Goal: Transaction & Acquisition: Purchase product/service

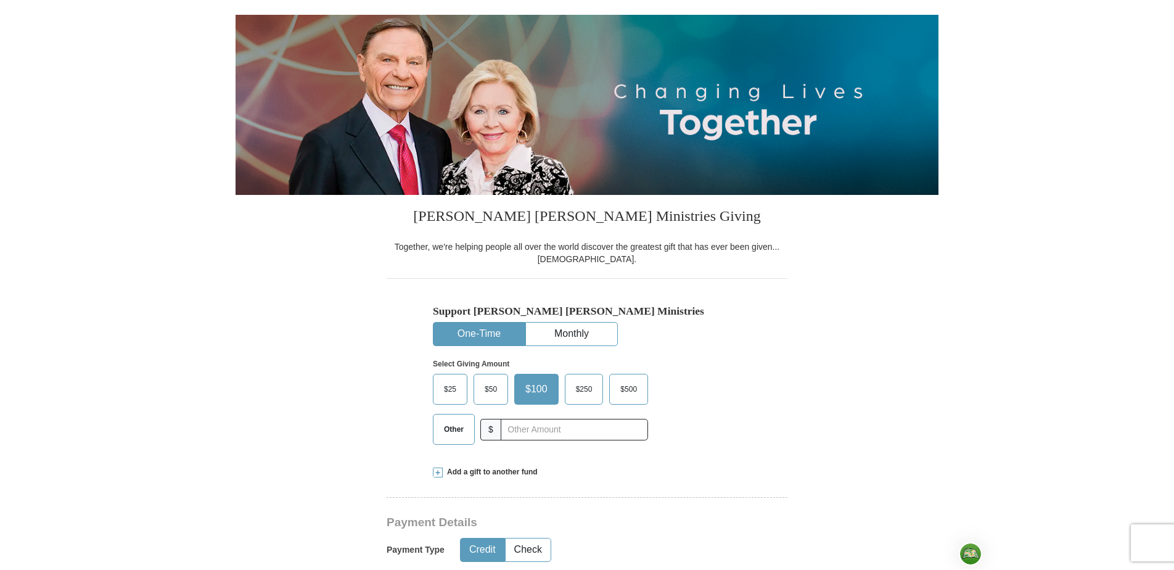
scroll to position [115, 0]
click at [456, 435] on span "Other" at bounding box center [454, 428] width 32 height 18
click at [0, 0] on input "Other" at bounding box center [0, 0] width 0 height 0
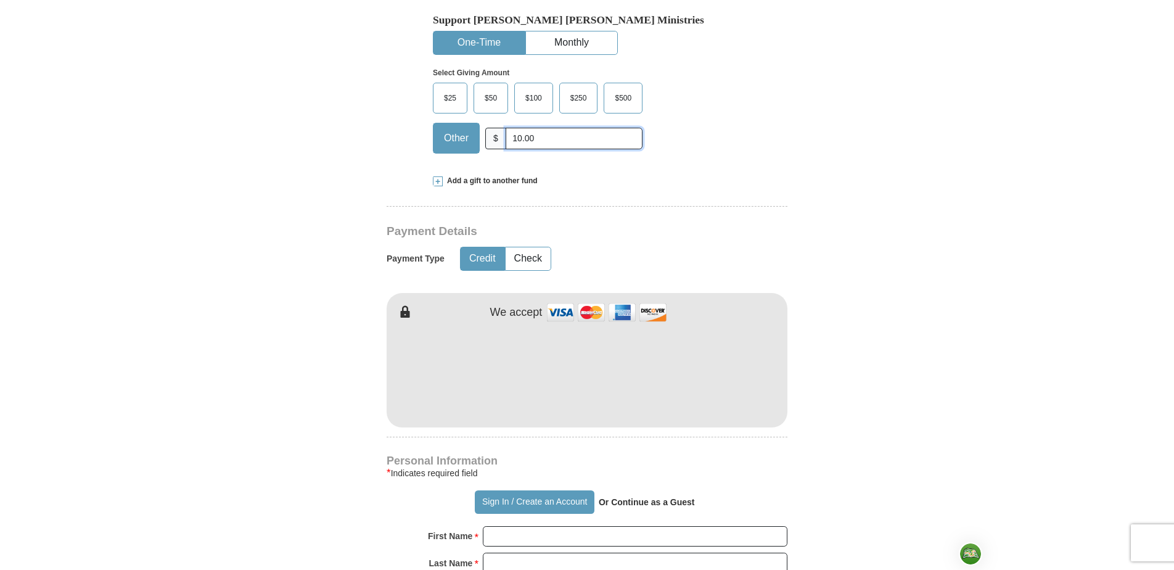
scroll to position [410, 0]
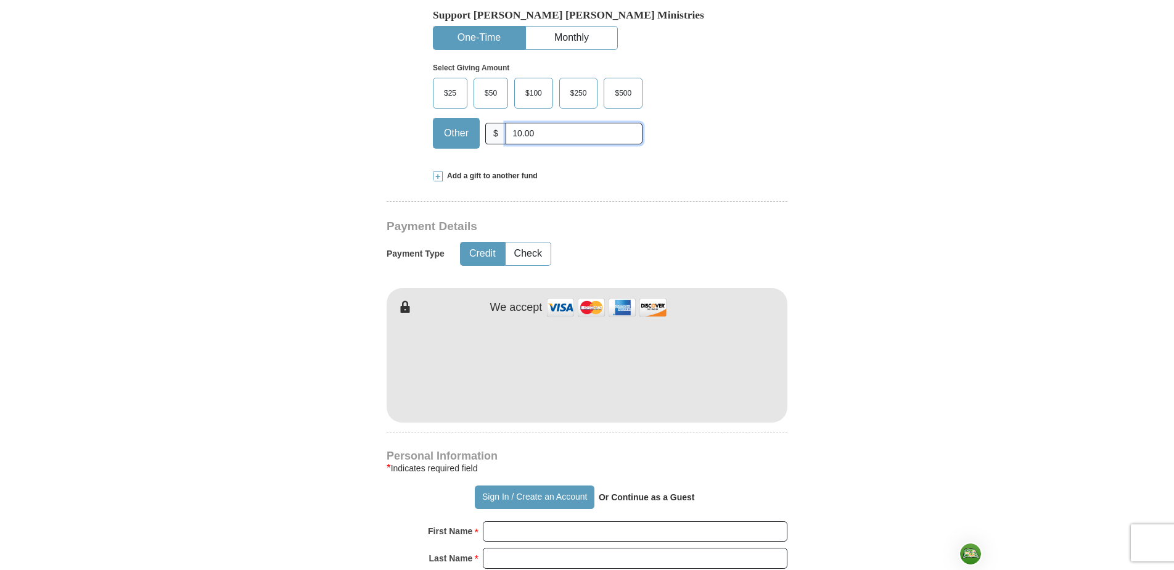
type input "10.00"
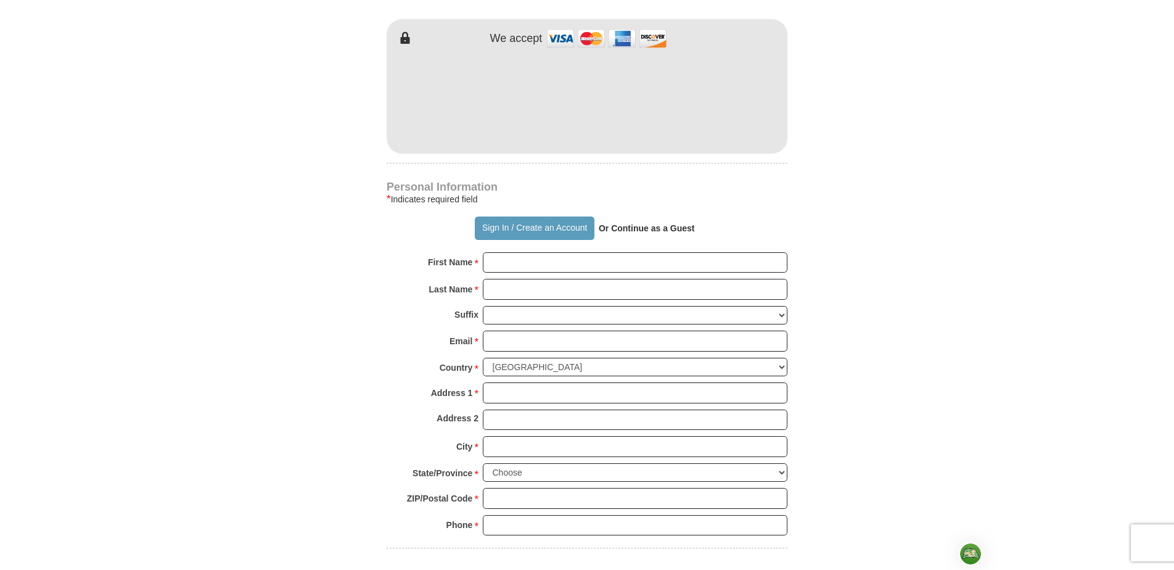
scroll to position [681, 0]
click at [852, 268] on form "Already have an account? Sign in for faster giving. Don't have an account? Crea…" at bounding box center [586, 124] width 703 height 1512
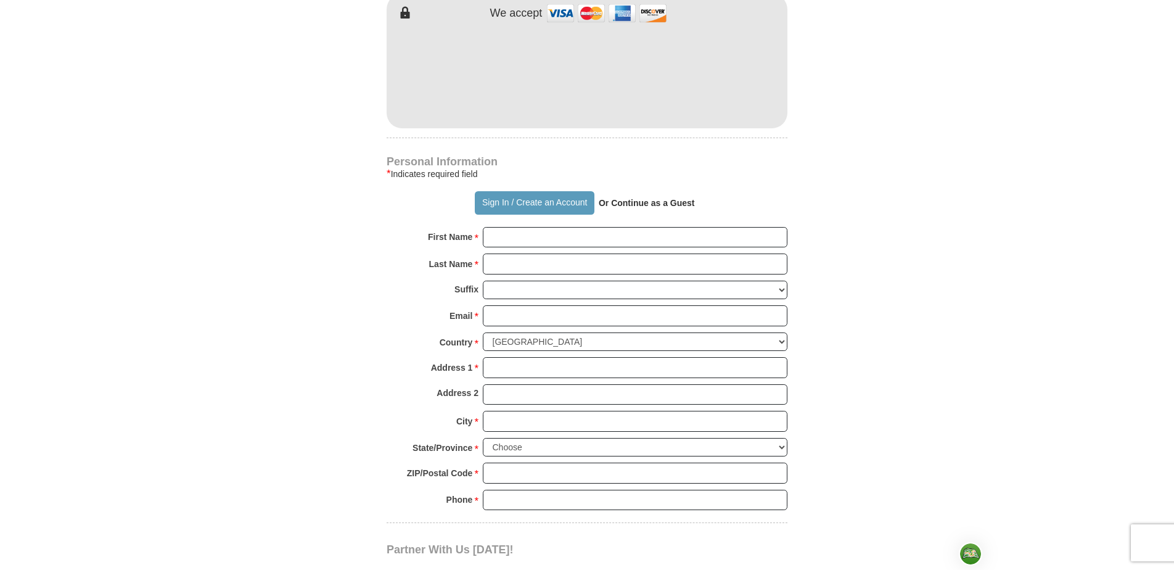
scroll to position [709, 0]
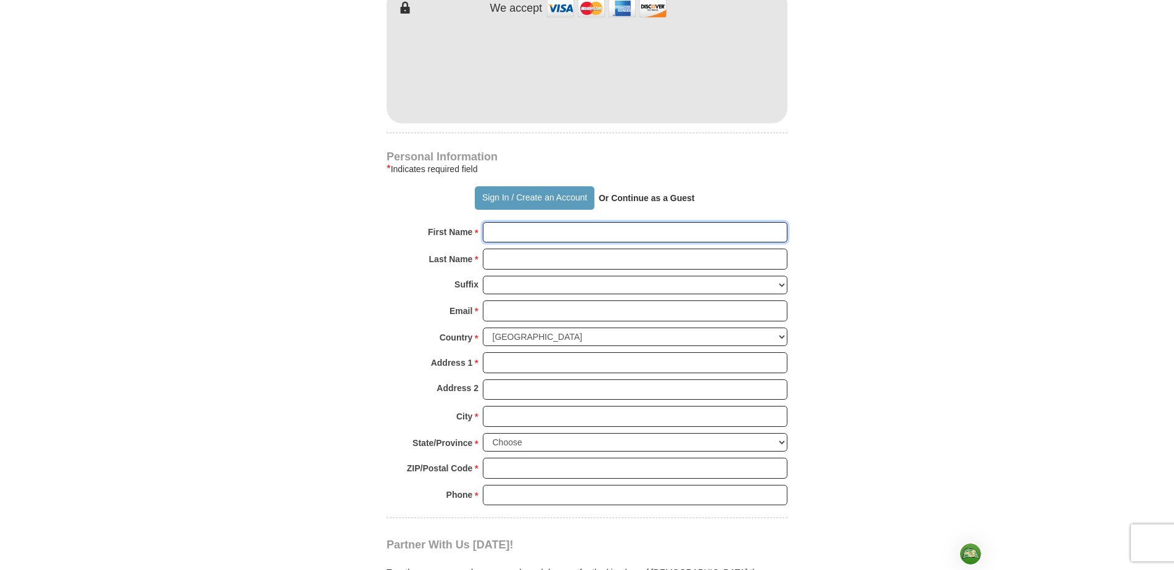
click at [508, 232] on input "First Name *" at bounding box center [635, 232] width 304 height 21
type input "[PERSON_NAME]"
type input "[EMAIL_ADDRESS][DOMAIN_NAME]"
type input "[STREET_ADDRESS]"
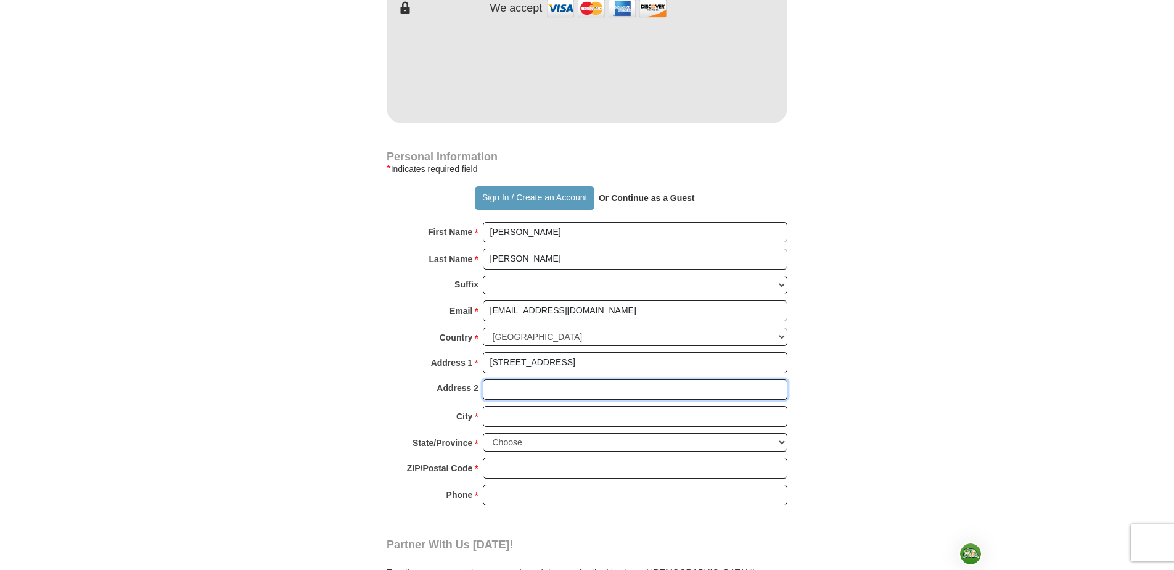
type input "[STREET_ADDRESS]"
type input "Orlando"
type input "32818"
type input "[PHONE_NUMBER]"
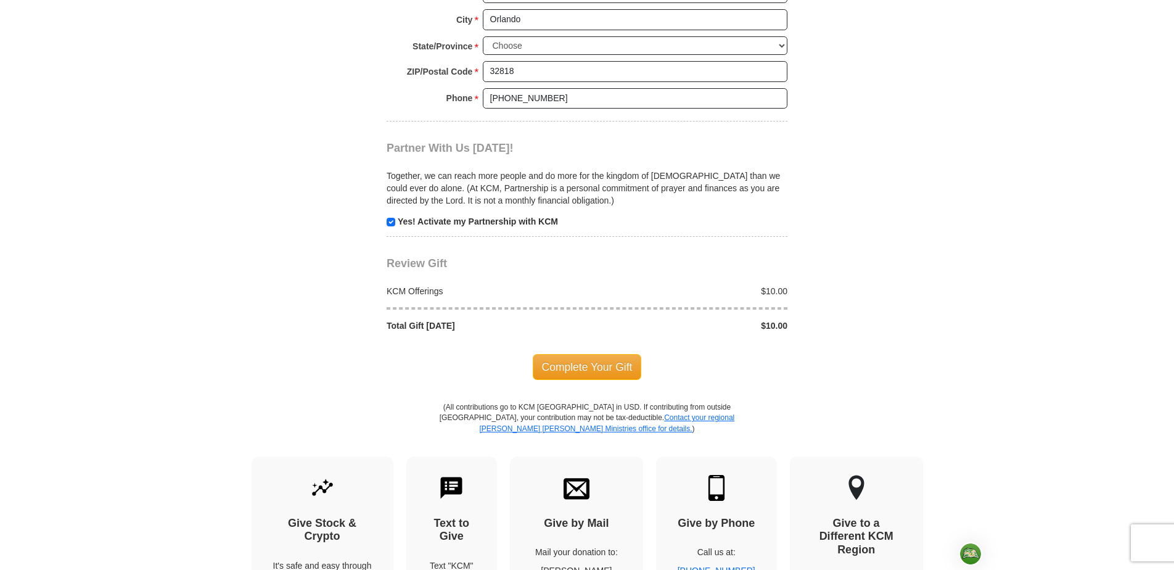
scroll to position [1116, 0]
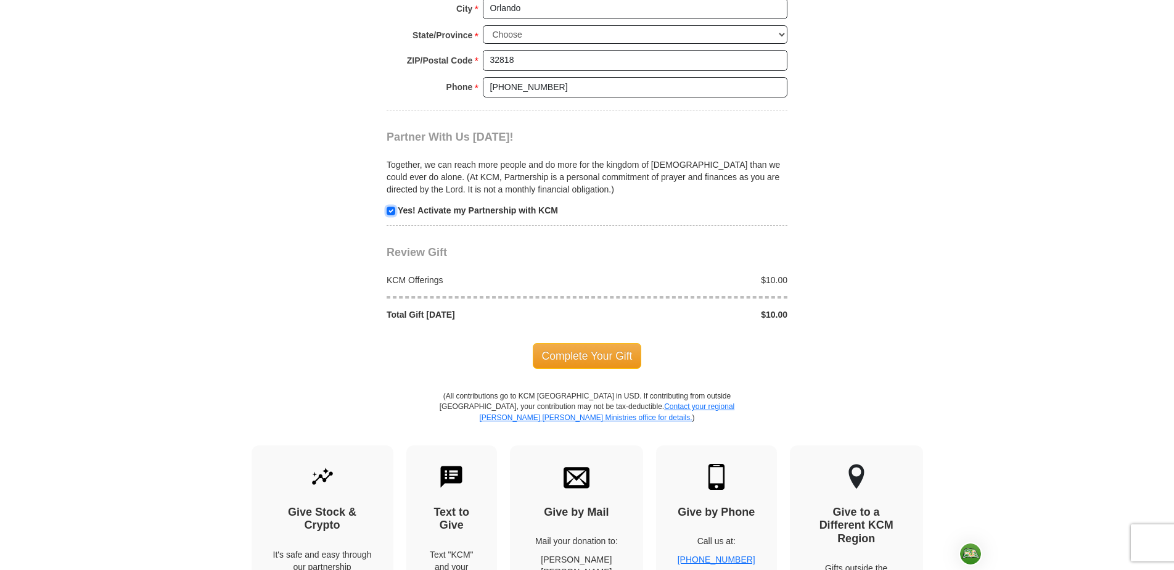
click at [388, 214] on input "checkbox" at bounding box center [390, 210] width 9 height 9
checkbox input "false"
click at [601, 351] on span "Complete Your Gift" at bounding box center [587, 356] width 109 height 26
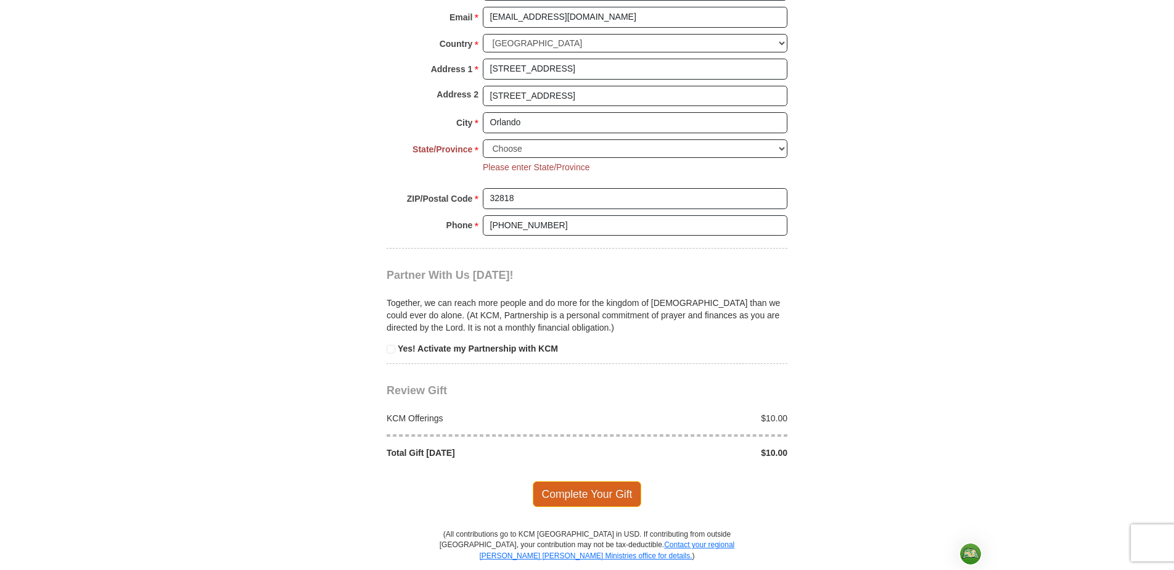
scroll to position [1000, 0]
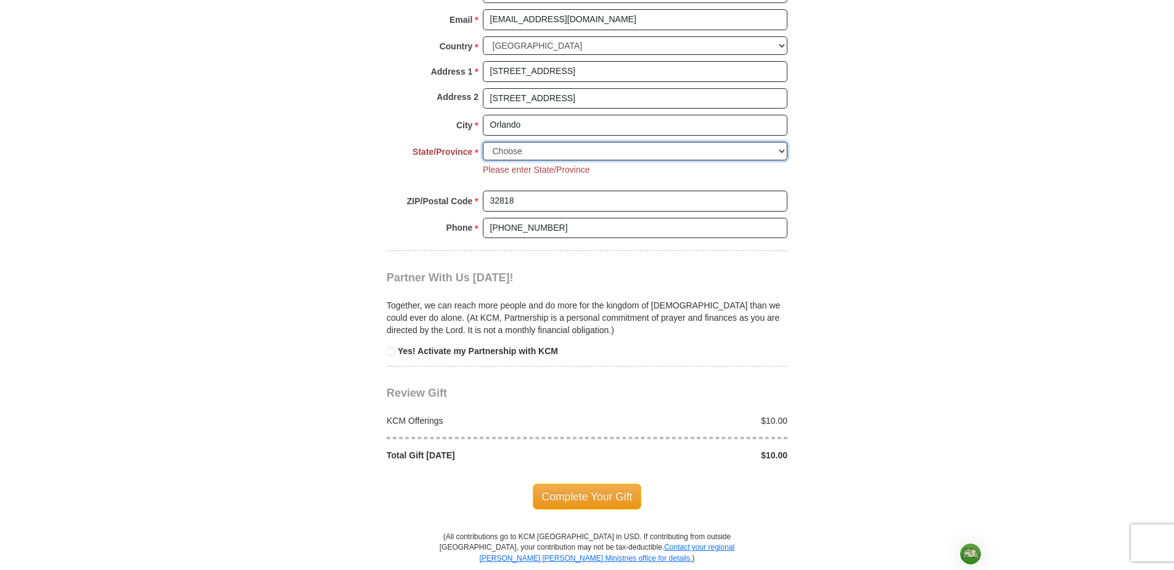
click at [784, 147] on select "Choose [US_STATE] [US_STATE] [US_STATE] [US_STATE] [US_STATE] Armed Forces Amer…" at bounding box center [635, 151] width 304 height 19
select select "FL"
click at [483, 142] on select "Choose [US_STATE] [US_STATE] [US_STATE] [US_STATE] [US_STATE] Armed Forces Amer…" at bounding box center [635, 151] width 304 height 19
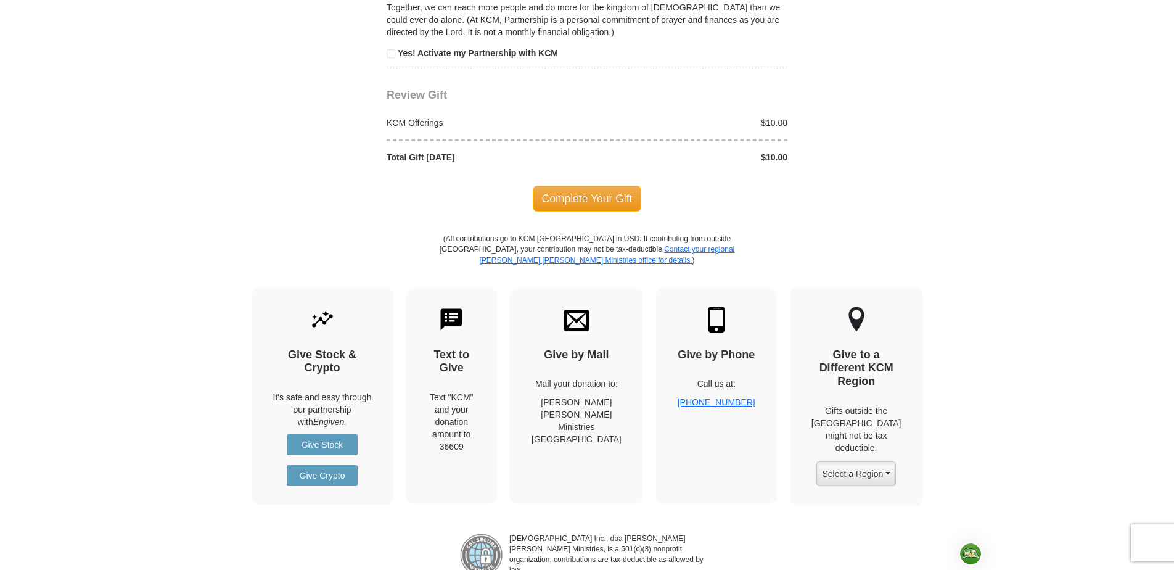
scroll to position [1299, 0]
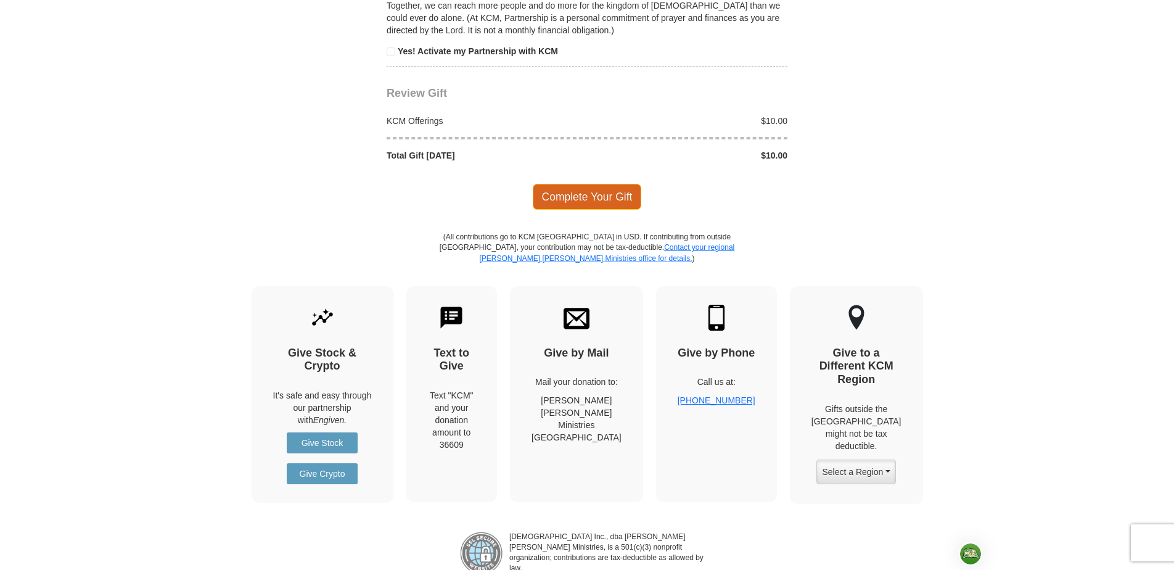
click at [615, 194] on span "Complete Your Gift" at bounding box center [587, 197] width 109 height 26
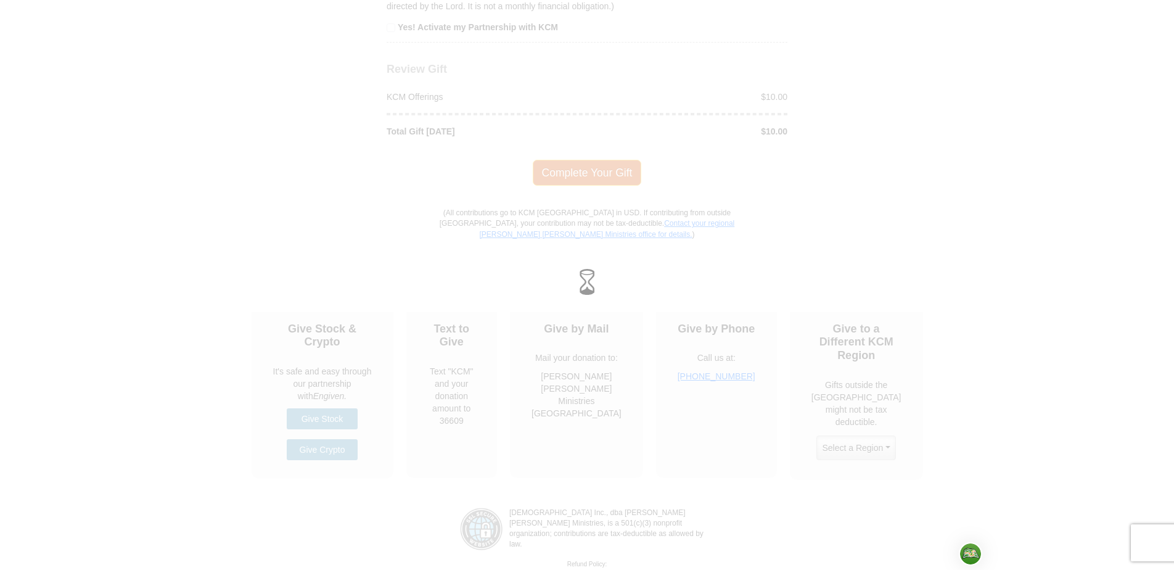
scroll to position [1275, 0]
